Goal: Task Accomplishment & Management: Use online tool/utility

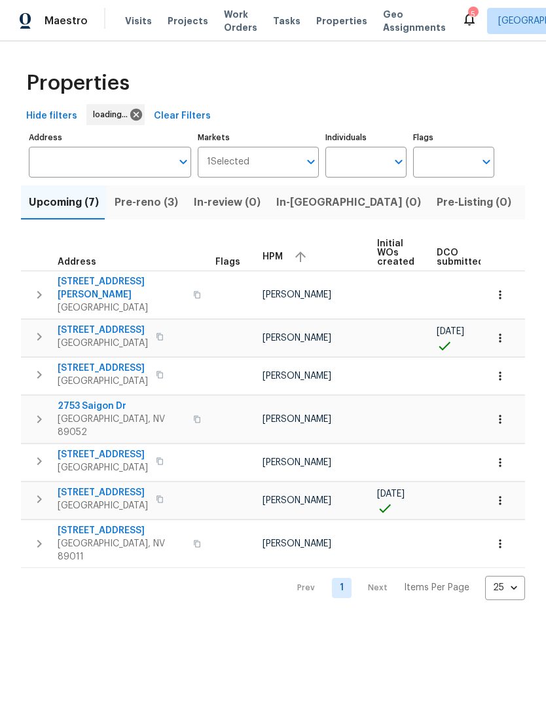
click at [142, 206] on span "Pre-reno (3)" at bounding box center [147, 202] width 64 height 18
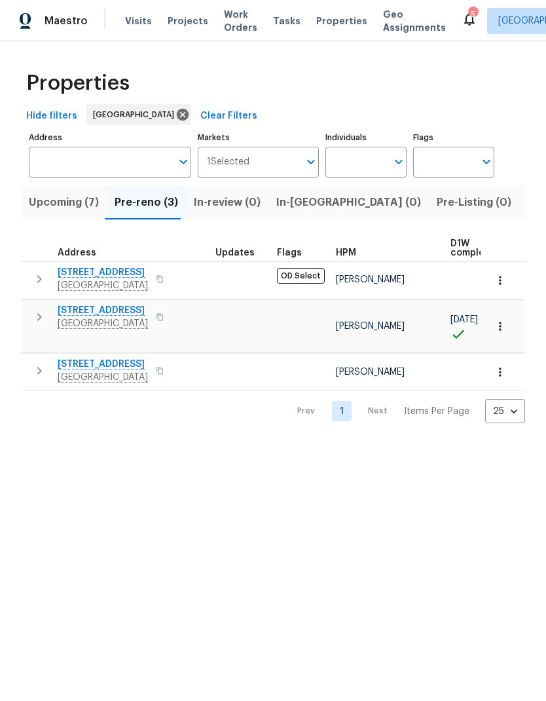
click at [64, 362] on span "9505 Delivery Ave" at bounding box center [103, 364] width 90 height 13
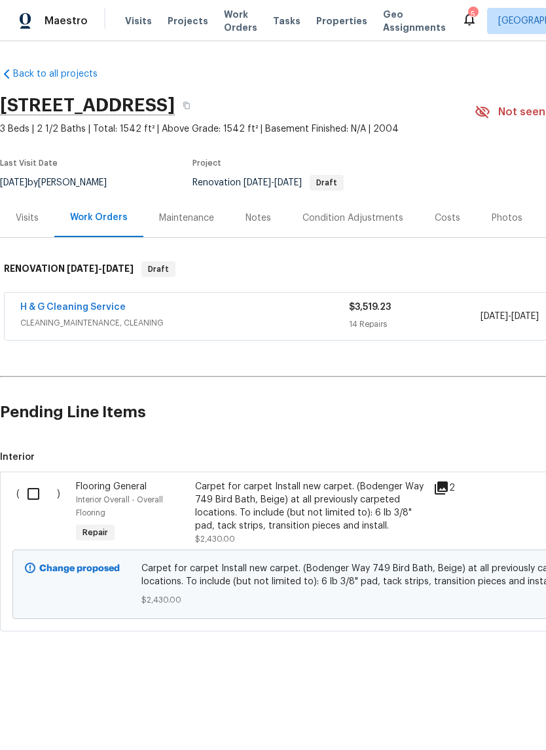
click at [28, 501] on input "checkbox" at bounding box center [38, 494] width 37 height 28
checkbox input "true"
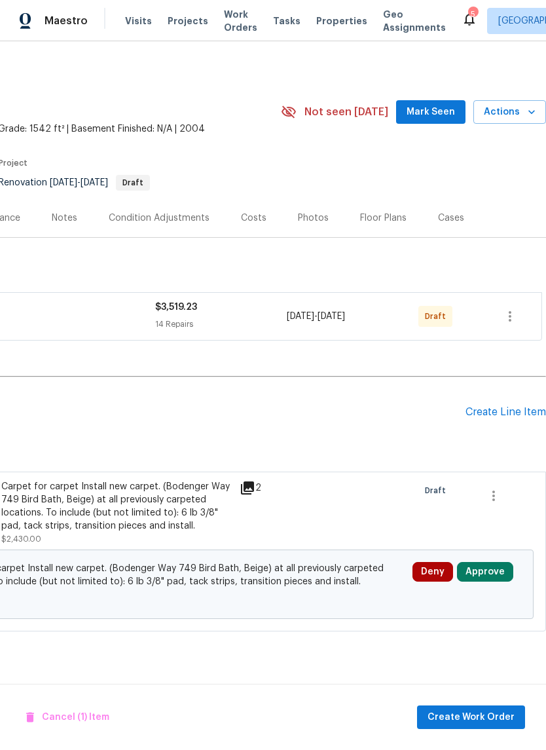
scroll to position [0, 194]
click at [499, 487] on button "button" at bounding box center [493, 495] width 31 height 31
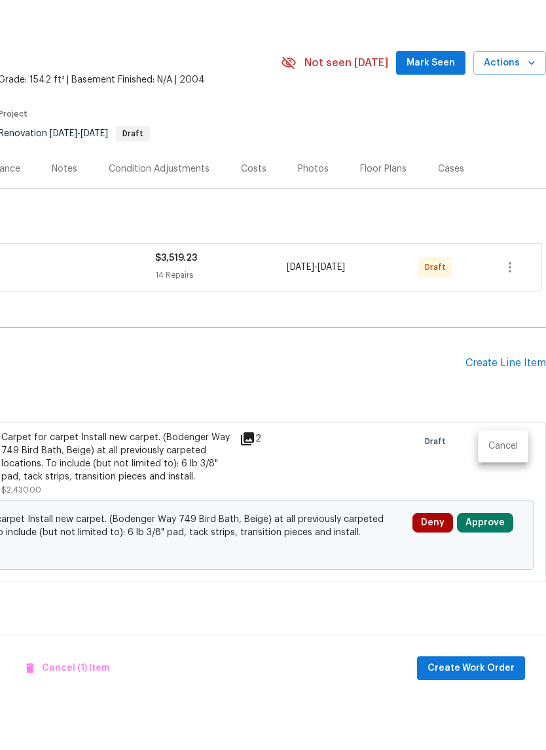
click at [484, 662] on div at bounding box center [273, 375] width 546 height 750
click at [487, 709] on span "Create Work Order" at bounding box center [471, 717] width 87 height 16
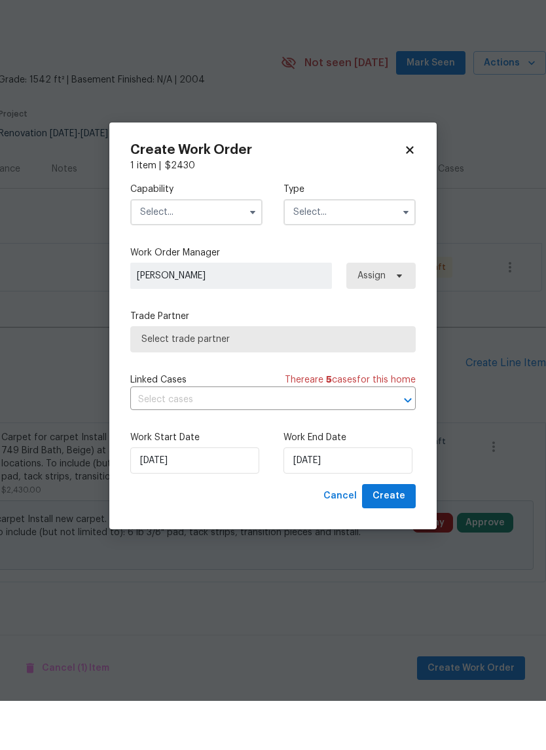
click at [171, 248] on input "text" at bounding box center [196, 261] width 132 height 26
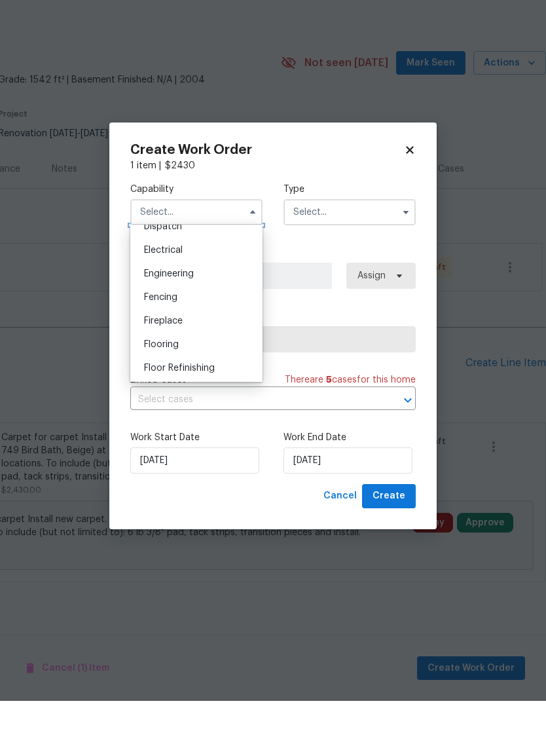
scroll to position [406, 0]
click at [147, 387] on span "Flooring" at bounding box center [161, 391] width 35 height 9
type input "Flooring"
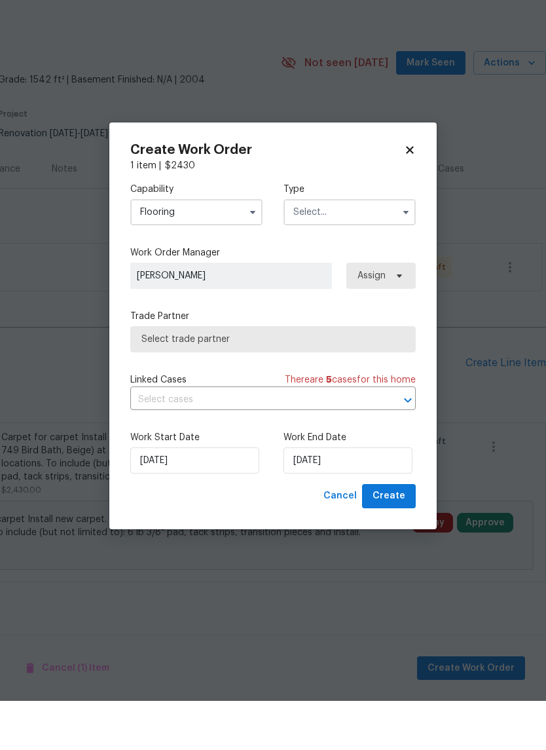
click at [307, 248] on input "text" at bounding box center [350, 261] width 132 height 26
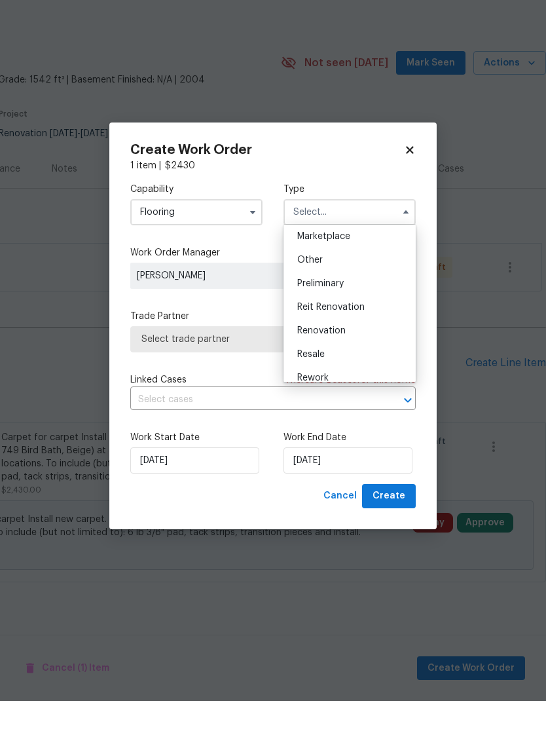
scroll to position [254, 0]
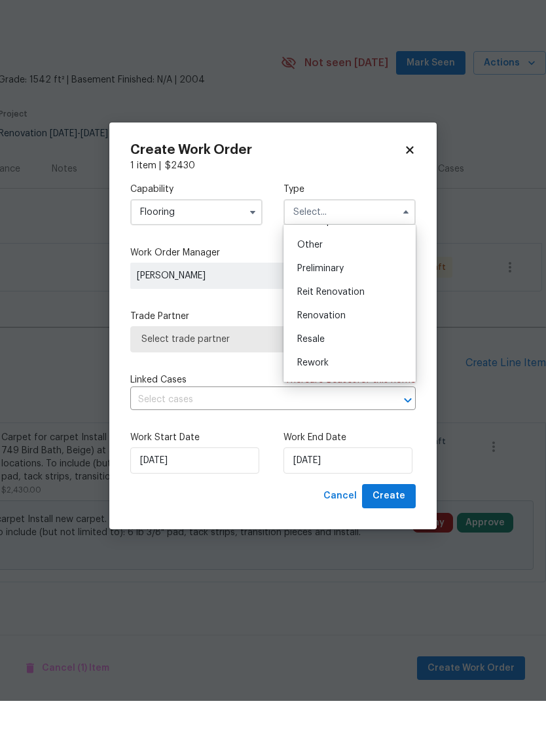
click at [302, 360] on span "Renovation" at bounding box center [321, 364] width 48 height 9
type input "Renovation"
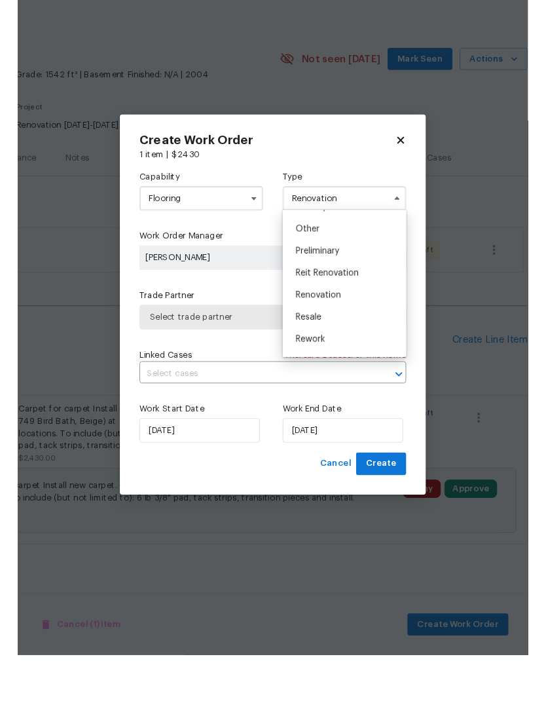
scroll to position [0, 0]
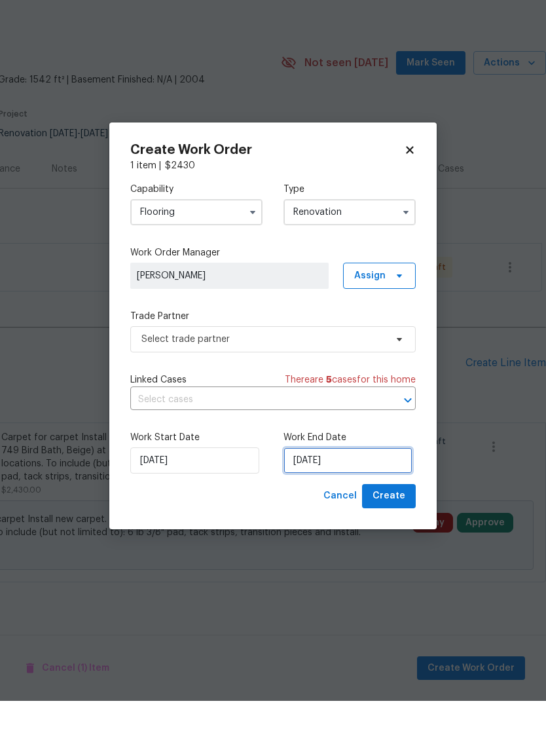
click at [303, 497] on input "[DATE]" at bounding box center [348, 510] width 129 height 26
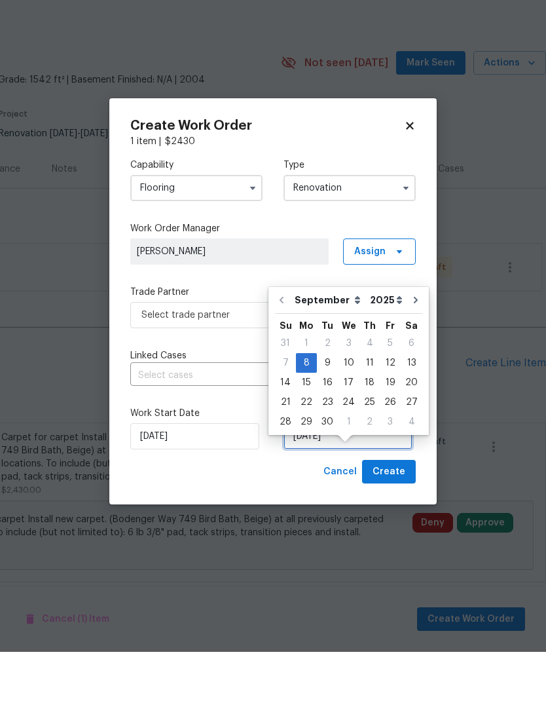
scroll to position [20, 0]
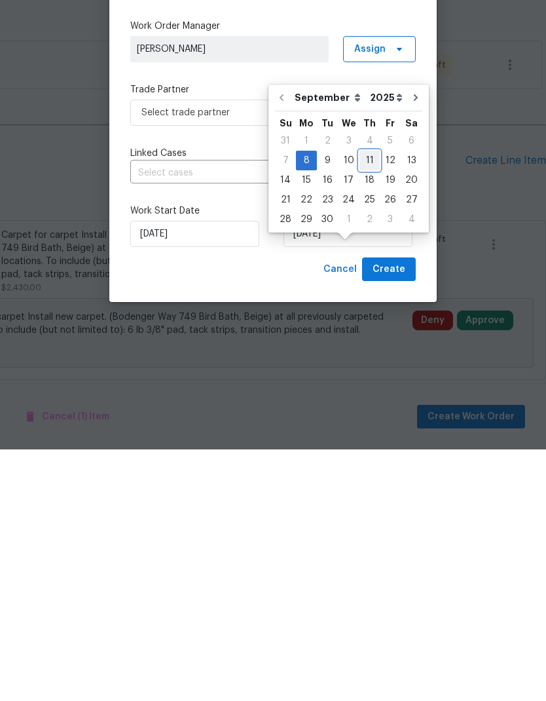
click at [362, 403] on div "11" at bounding box center [370, 412] width 20 height 18
type input "[DATE]"
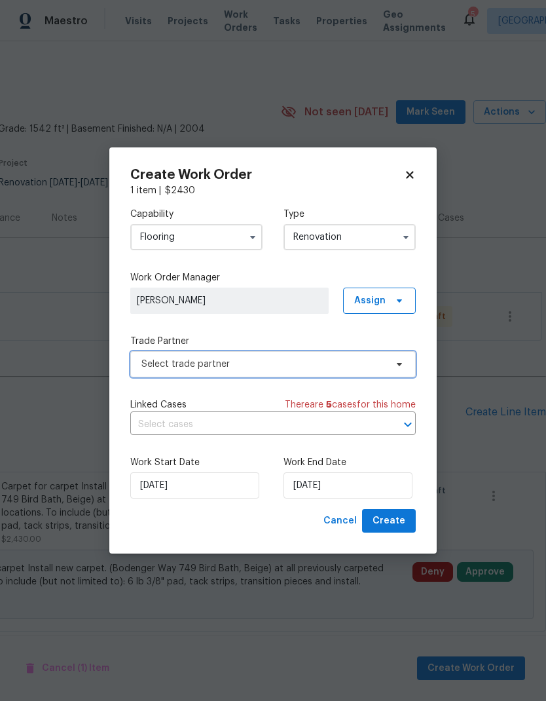
click at [149, 358] on span "Select trade partner" at bounding box center [264, 364] width 244 height 13
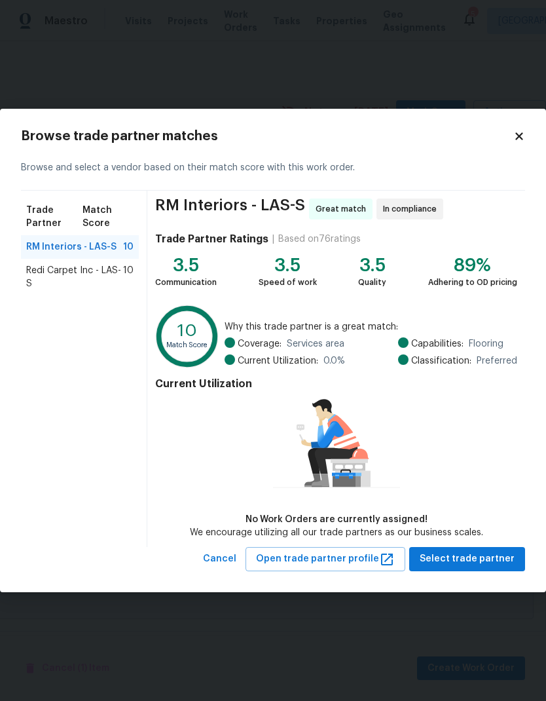
click at [39, 276] on span "Redi Carpet Inc - LAS-S" at bounding box center [74, 277] width 97 height 26
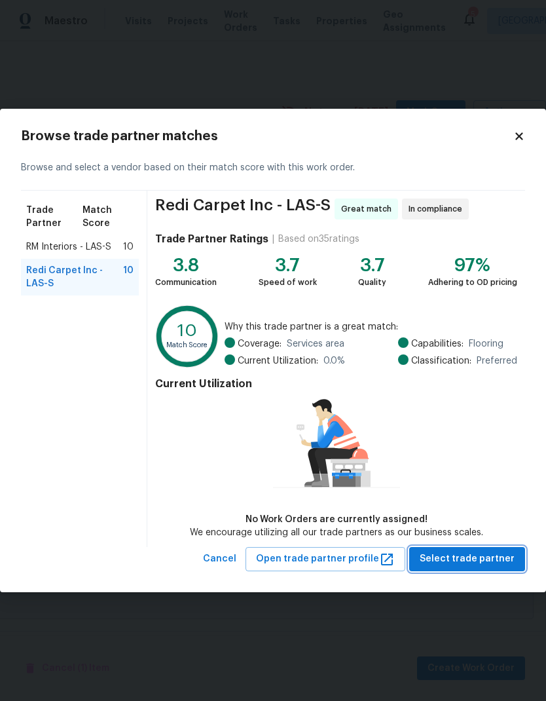
click at [497, 558] on span "Select trade partner" at bounding box center [467, 559] width 95 height 16
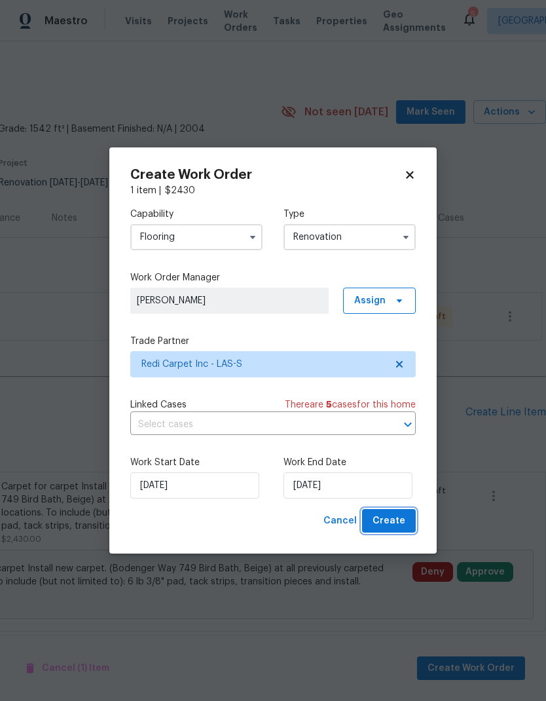
click at [407, 520] on button "Create" at bounding box center [389, 521] width 54 height 24
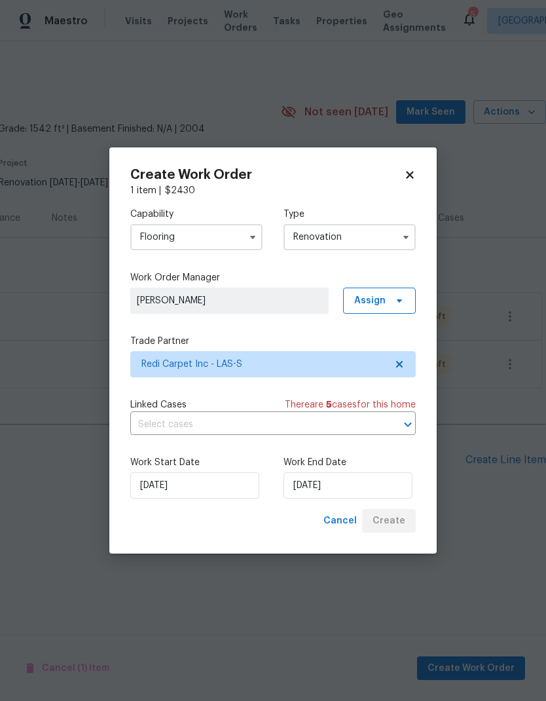
scroll to position [0, 0]
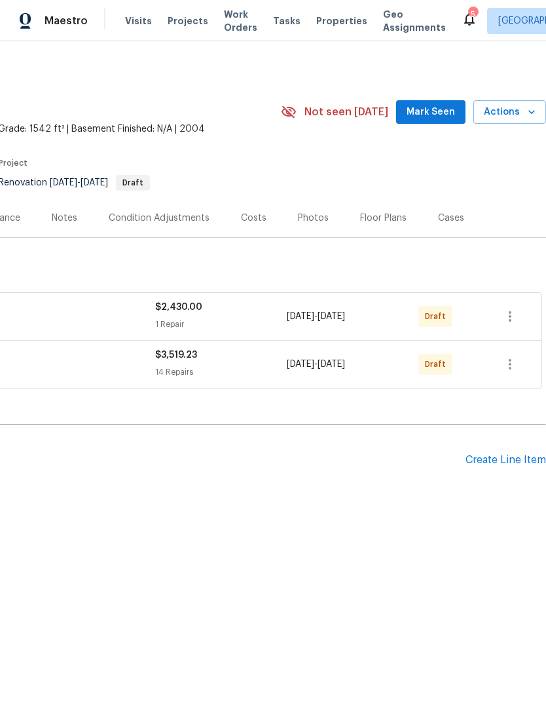
scroll to position [0, 194]
click at [514, 369] on icon "button" at bounding box center [510, 364] width 16 height 16
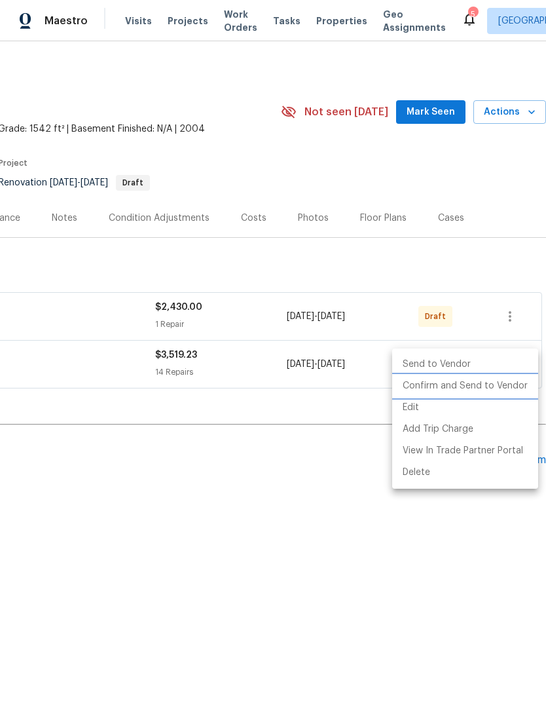
click at [493, 387] on li "Confirm and Send to Vendor" at bounding box center [465, 386] width 146 height 22
click at [516, 315] on div at bounding box center [273, 350] width 546 height 701
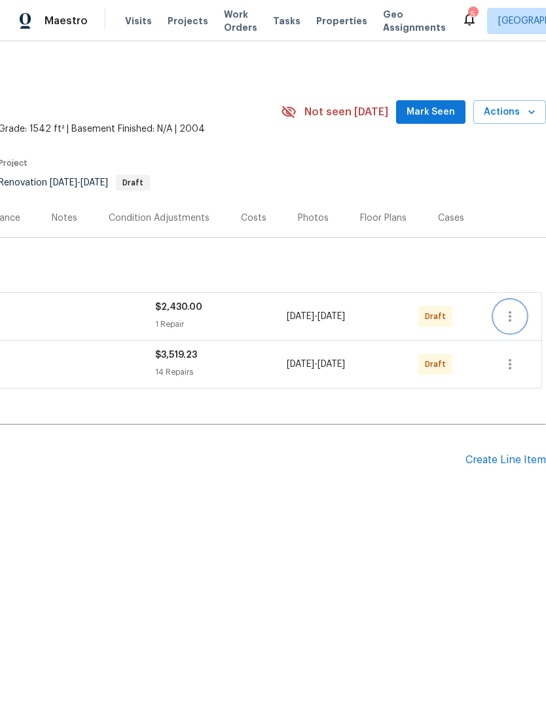
click at [518, 318] on icon "button" at bounding box center [510, 317] width 16 height 16
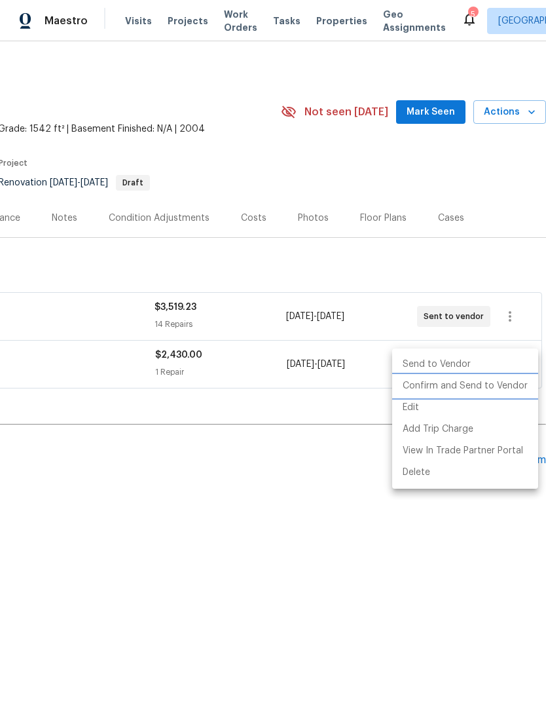
click at [499, 386] on li "Confirm and Send to Vendor" at bounding box center [465, 386] width 146 height 22
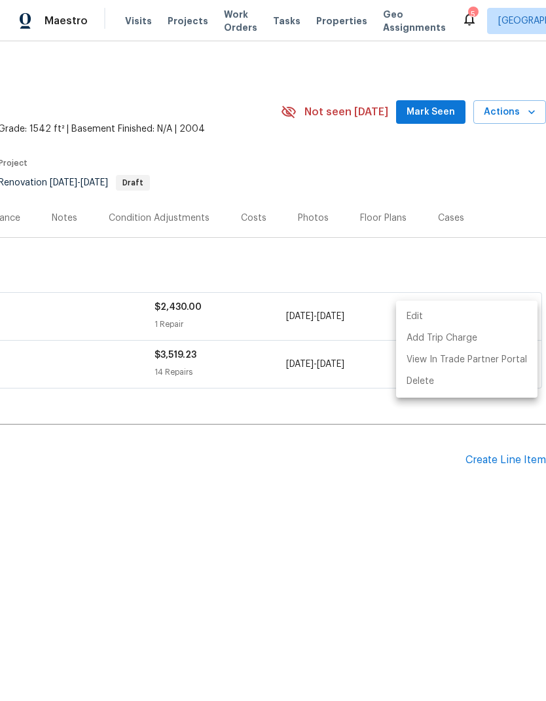
click at [409, 493] on div at bounding box center [273, 350] width 546 height 701
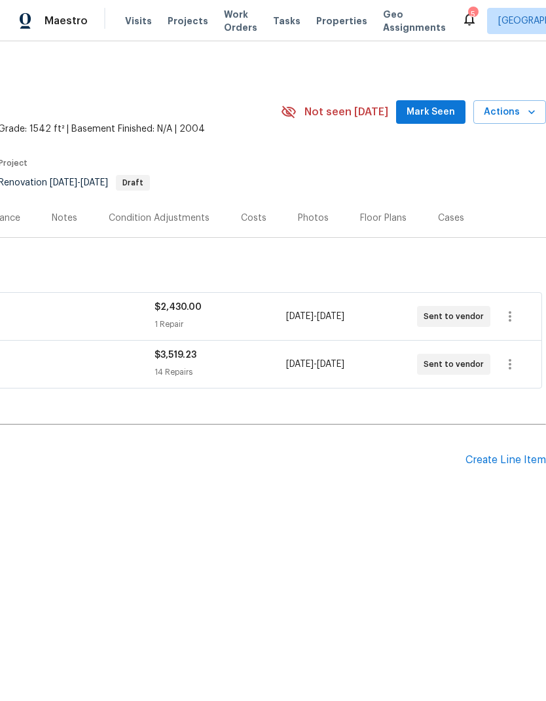
click at [440, 117] on span "Mark Seen" at bounding box center [431, 112] width 48 height 16
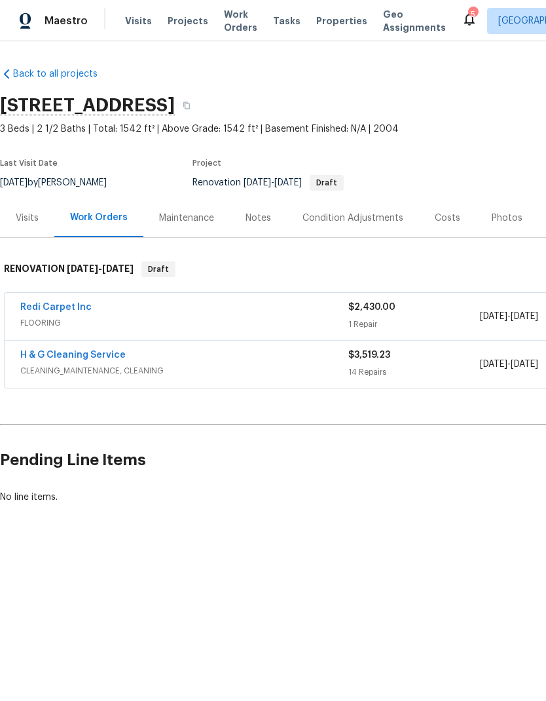
scroll to position [0, 0]
